Goal: Task Accomplishment & Management: Manage account settings

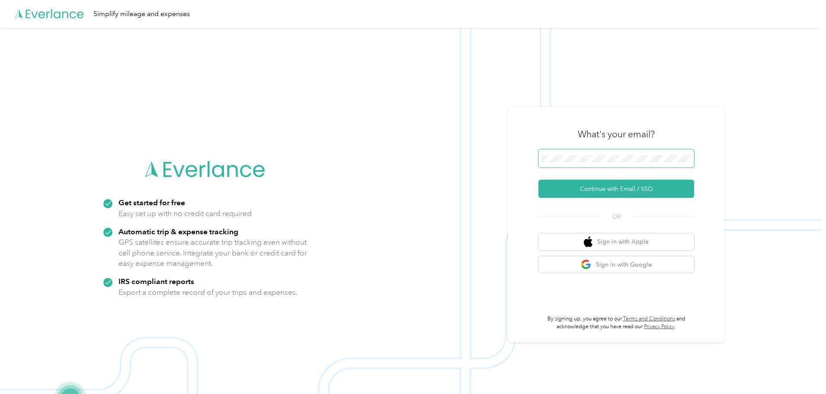
click at [619, 153] on span at bounding box center [617, 158] width 156 height 18
click at [605, 190] on button "Continue with Email / SSO" at bounding box center [617, 189] width 156 height 18
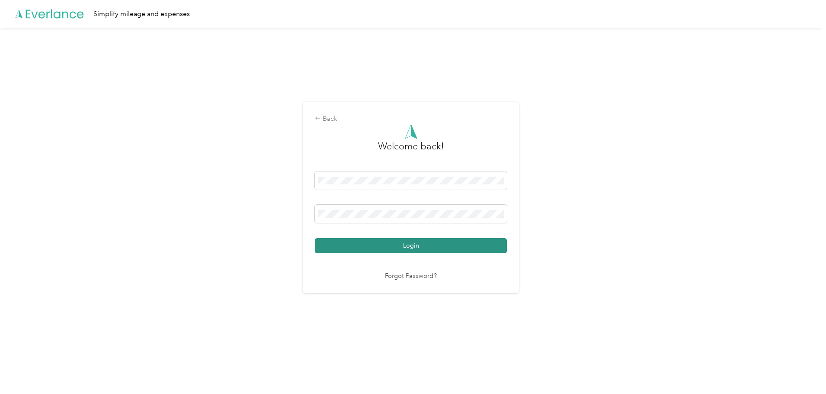
click at [417, 250] on button "Login" at bounding box center [411, 245] width 192 height 15
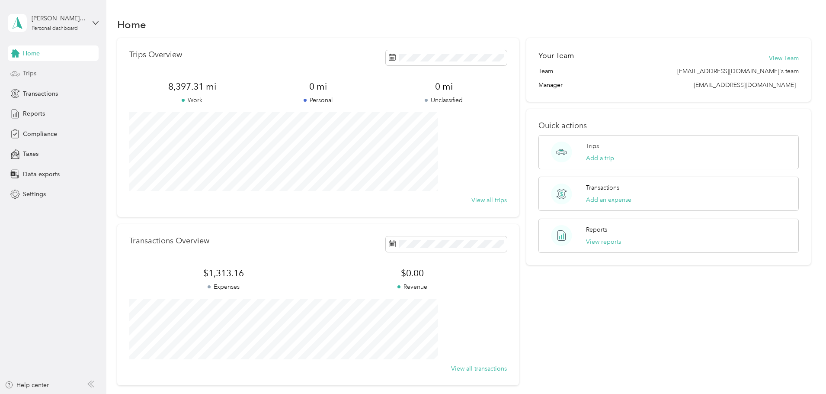
click at [30, 74] on span "Trips" at bounding box center [29, 73] width 13 height 9
